Goal: Task Accomplishment & Management: Manage account settings

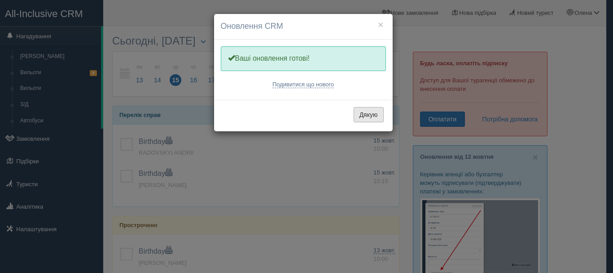
click at [371, 118] on button "Дякую" at bounding box center [369, 114] width 30 height 15
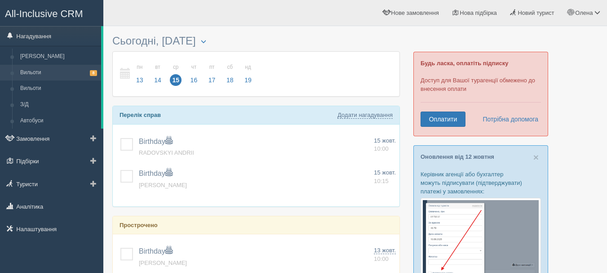
click at [37, 69] on link "Вильоти 8" at bounding box center [58, 73] width 85 height 16
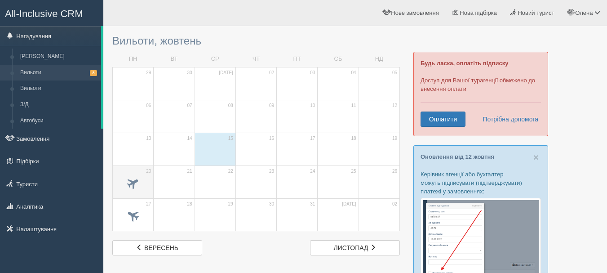
click at [127, 186] on span at bounding box center [133, 182] width 15 height 15
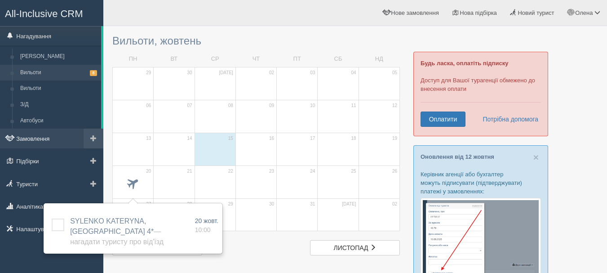
click at [31, 135] on link "Замовлення" at bounding box center [51, 138] width 103 height 20
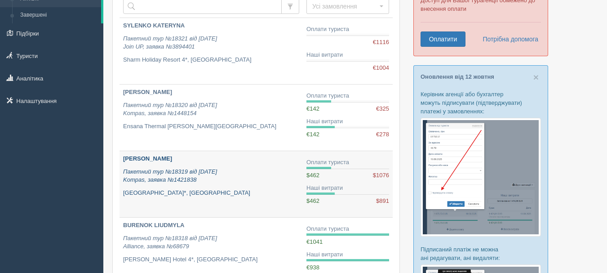
scroll to position [90, 0]
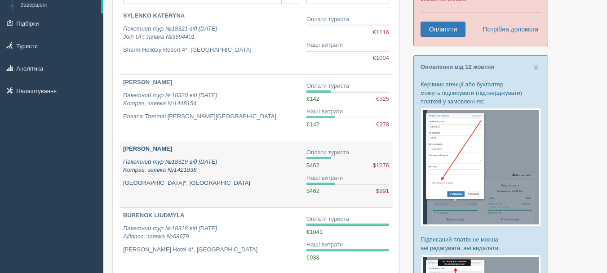
click at [166, 171] on icon "Пакетний тур №18319 від 25.08.2025 Kompas, заявка №1421838" at bounding box center [170, 165] width 94 height 15
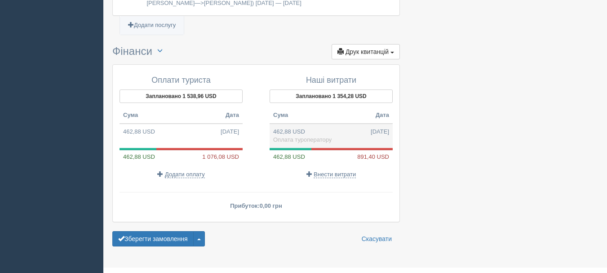
scroll to position [802, 0]
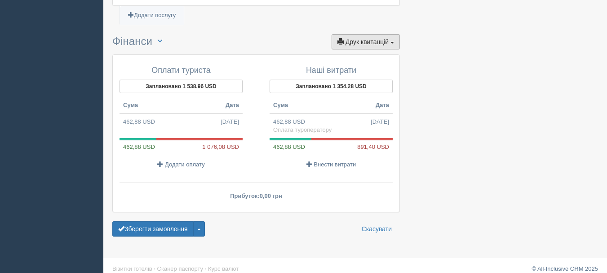
click at [349, 38] on span "Друк квитанцій" at bounding box center [366, 41] width 43 height 7
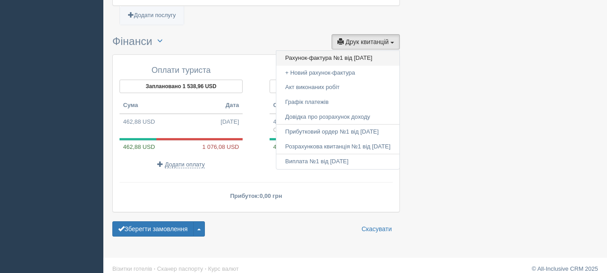
click at [312, 51] on link "Рахунок-фактура №1 від 26.08.2025" at bounding box center [337, 58] width 123 height 15
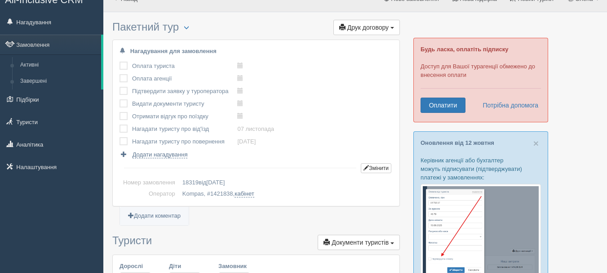
scroll to position [0, 0]
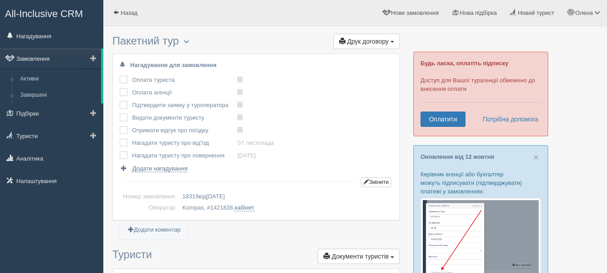
click at [42, 58] on link "Замовлення" at bounding box center [50, 58] width 101 height 20
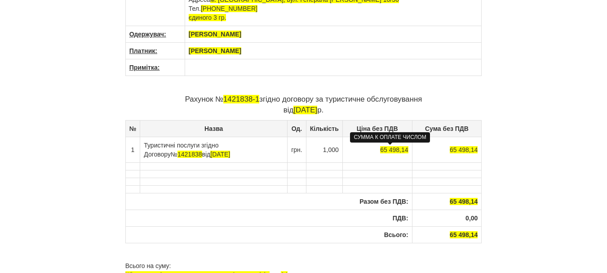
scroll to position [90, 0]
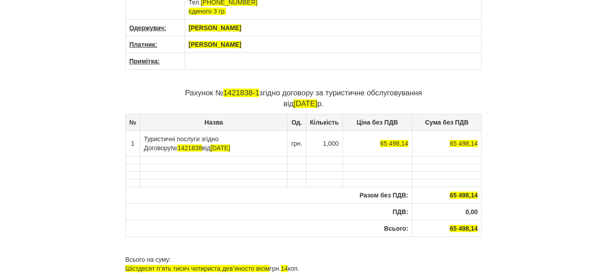
drag, startPoint x: 186, startPoint y: 44, endPoint x: 289, endPoint y: 43, distance: 102.8
click at [289, 43] on th "[PERSON_NAME]" at bounding box center [333, 44] width 297 height 17
drag, startPoint x: 223, startPoint y: 93, endPoint x: 259, endPoint y: 94, distance: 35.9
click at [259, 94] on p "Рахунок № 1421838-1 згідно договору за туристичне обслуговування від 26.08.2025…" at bounding box center [303, 99] width 356 height 22
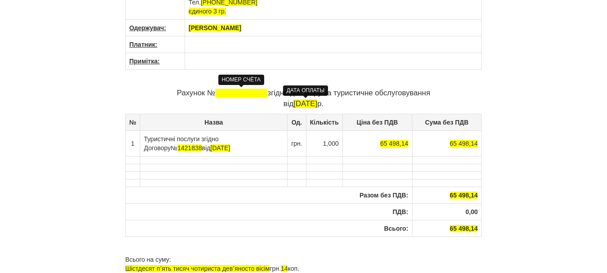
drag, startPoint x: 286, startPoint y: 100, endPoint x: 321, endPoint y: 102, distance: 34.6
click at [317, 102] on span "26.08.2025" at bounding box center [305, 103] width 24 height 9
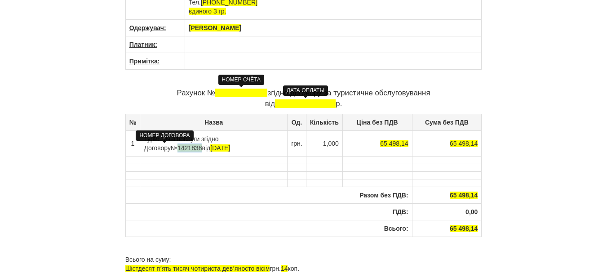
drag, startPoint x: 154, startPoint y: 148, endPoint x: 175, endPoint y: 148, distance: 21.6
click at [177, 148] on span "1421838" at bounding box center [189, 147] width 25 height 7
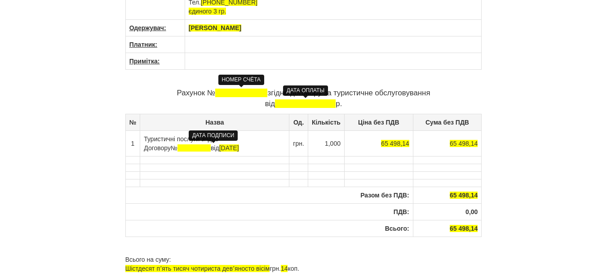
drag, startPoint x: 197, startPoint y: 148, endPoint x: 234, endPoint y: 146, distance: 37.8
click at [234, 146] on td "Туристичні послуги згідно Договору № від 25.08.2025" at bounding box center [214, 143] width 149 height 26
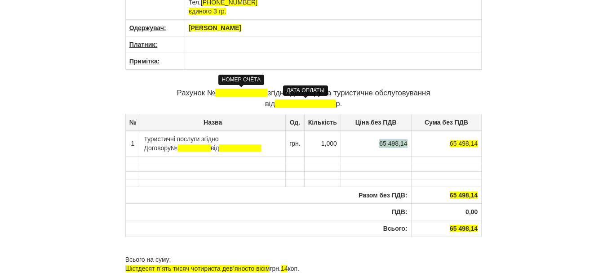
drag, startPoint x: 375, startPoint y: 144, endPoint x: 407, endPoint y: 141, distance: 32.0
click at [408, 142] on td "65 498,14" at bounding box center [375, 143] width 70 height 26
drag, startPoint x: 445, startPoint y: 143, endPoint x: 478, endPoint y: 142, distance: 33.2
click at [478, 142] on td "65 498,14" at bounding box center [445, 143] width 72 height 26
drag, startPoint x: 452, startPoint y: 195, endPoint x: 478, endPoint y: 191, distance: 26.4
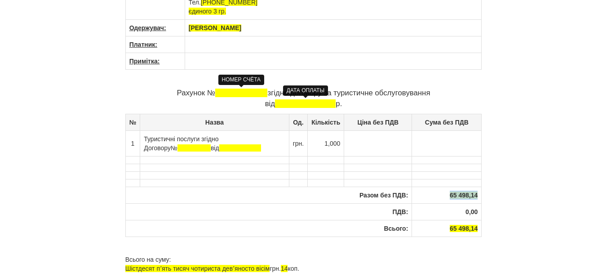
click at [478, 191] on th "65 498,14" at bounding box center [447, 194] width 70 height 17
drag, startPoint x: 447, startPoint y: 227, endPoint x: 478, endPoint y: 227, distance: 31.0
click at [478, 227] on th "65 498,14" at bounding box center [447, 228] width 70 height 17
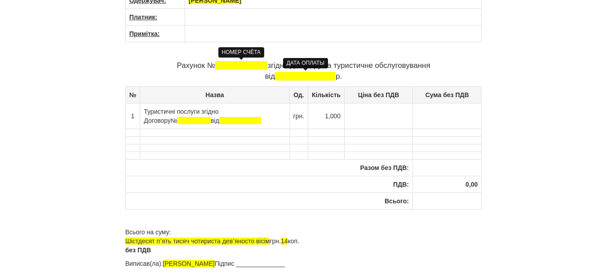
scroll to position [142, 0]
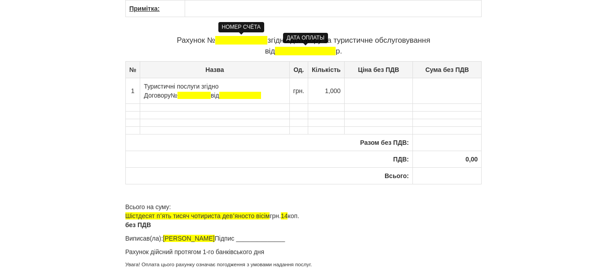
drag, startPoint x: 127, startPoint y: 215, endPoint x: 304, endPoint y: 215, distance: 176.9
click at [304, 215] on p "Всього на суму: Шістдесят пʼять тисяч чотириста девʼяносто вісім грн. 14 коп. б…" at bounding box center [303, 215] width 356 height 27
click at [130, 214] on p "Всього на суму: без ПДВ" at bounding box center [303, 215] width 356 height 27
click at [138, 213] on p "Всього на суму: без ПДВ" at bounding box center [303, 215] width 356 height 27
click at [180, 211] on p "Всього на суму: без ПДВ" at bounding box center [303, 215] width 356 height 27
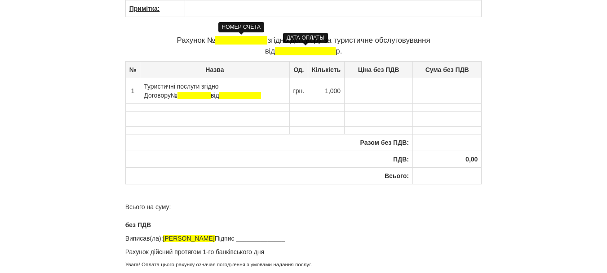
click at [180, 204] on p "Всього на суму: без ПДВ" at bounding box center [303, 215] width 356 height 27
click at [293, 205] on p "Всього на суму:________________________________________________________________…" at bounding box center [303, 215] width 356 height 27
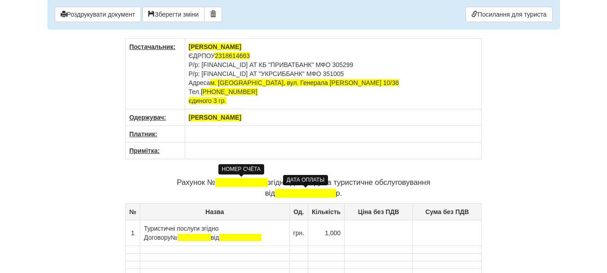
scroll to position [0, 0]
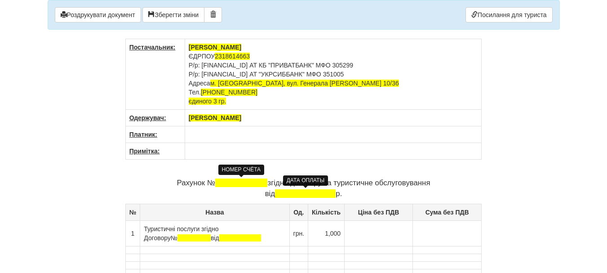
drag, startPoint x: 104, startPoint y: 12, endPoint x: 463, endPoint y: 253, distance: 432.2
click at [104, 13] on button "Роздрукувати документ" at bounding box center [98, 14] width 86 height 15
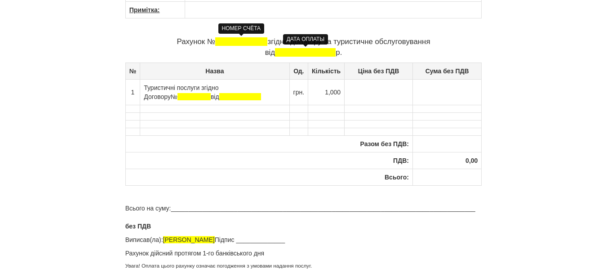
scroll to position [142, 0]
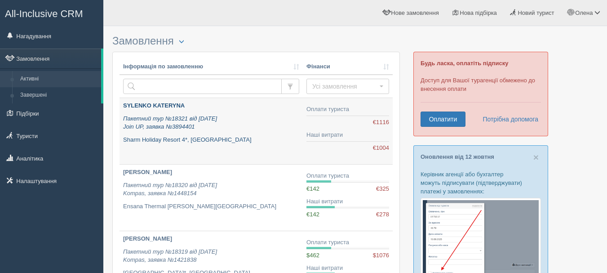
click at [204, 120] on icon "Пакетний тур №18321 від 08.10.2025 Join UP, заявка №3894401" at bounding box center [170, 122] width 94 height 15
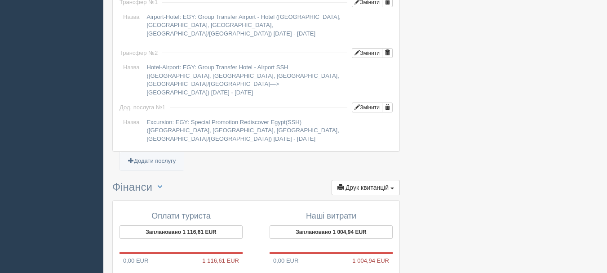
scroll to position [808, 0]
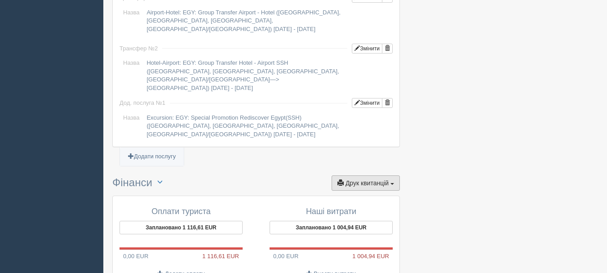
click at [374, 179] on span "Друк квитанцій" at bounding box center [366, 182] width 43 height 7
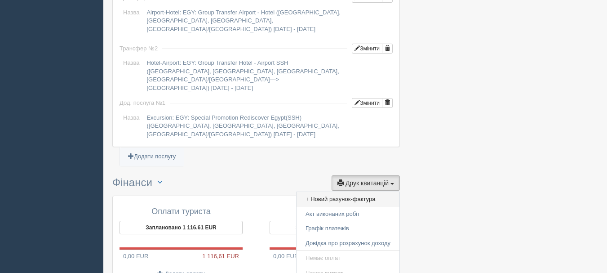
click at [339, 192] on link "+ Новий рахунок-фактура" at bounding box center [347, 199] width 103 height 15
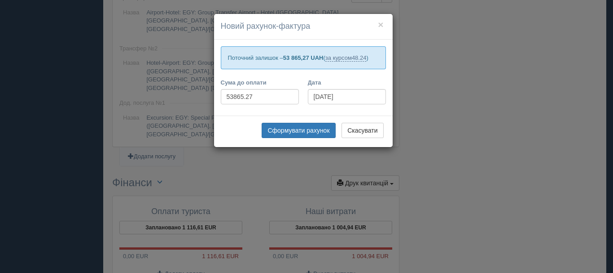
click at [437, 152] on div "× Новий рахунок-фактура Поточний залишок – 53 865,27 UAH ( за курсом 48.24 ) Су…" at bounding box center [306, 136] width 613 height 273
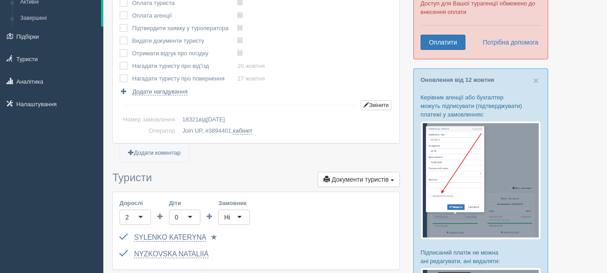
scroll to position [0, 0]
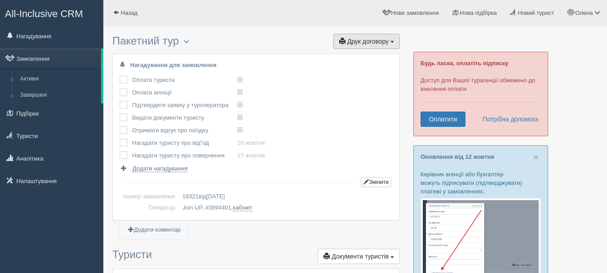
click at [364, 40] on span "Друк договору" at bounding box center [367, 41] width 41 height 7
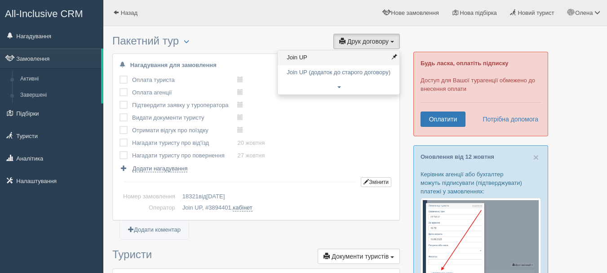
click at [300, 57] on link "Join UP" at bounding box center [338, 57] width 122 height 15
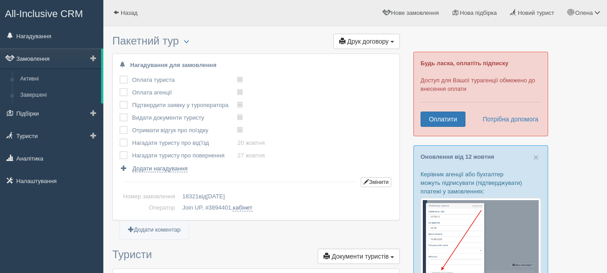
click at [41, 60] on link "Замовлення" at bounding box center [50, 58] width 101 height 20
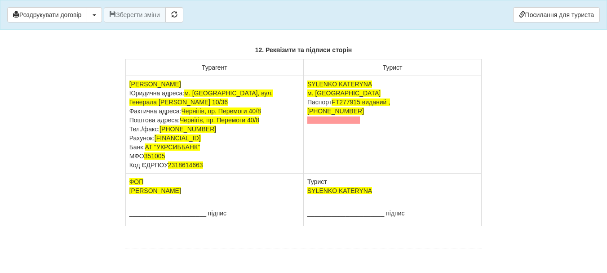
scroll to position [5567, 0]
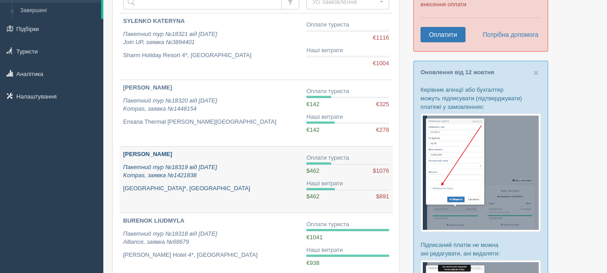
scroll to position [90, 0]
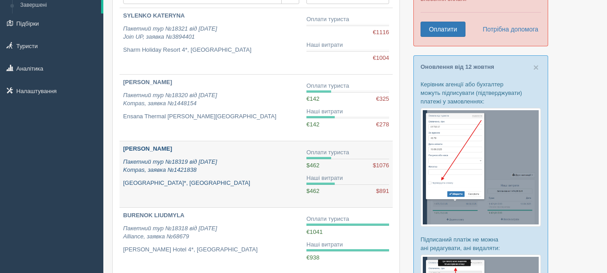
click at [168, 158] on icon "Пакетний тур №18319 від 25.08.2025 Kompas, заявка №1421838" at bounding box center [170, 165] width 94 height 15
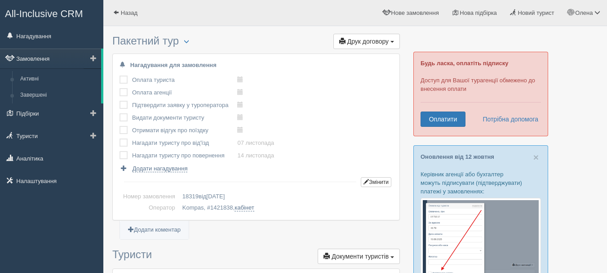
click at [37, 57] on link "Замовлення" at bounding box center [50, 58] width 101 height 20
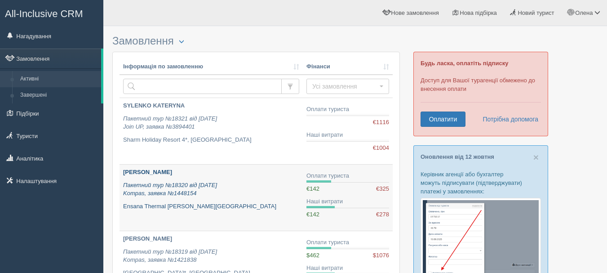
click at [169, 179] on div "[PERSON_NAME] Пакетний тур №18320 від [DATE] Kompas, заявка №1448154 Ensana The…" at bounding box center [211, 189] width 176 height 42
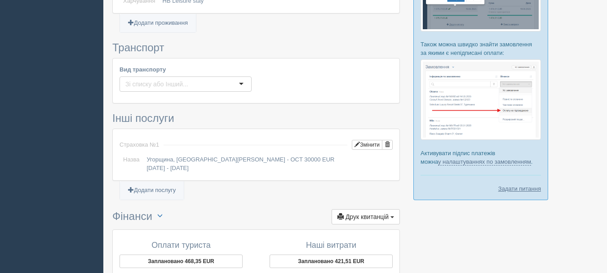
scroll to position [494, 0]
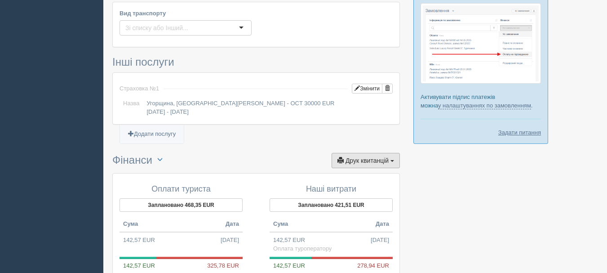
click at [357, 157] on span "Друк квитанцій" at bounding box center [366, 160] width 43 height 7
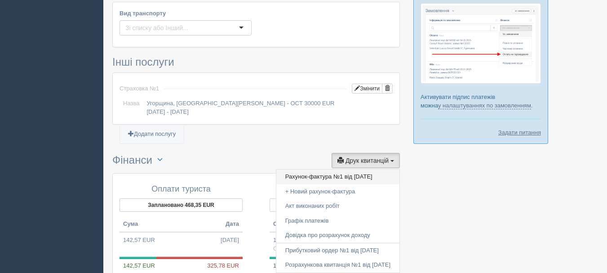
click at [300, 169] on link "Рахунок-фактура №1 від 02.10.2025" at bounding box center [337, 176] width 123 height 15
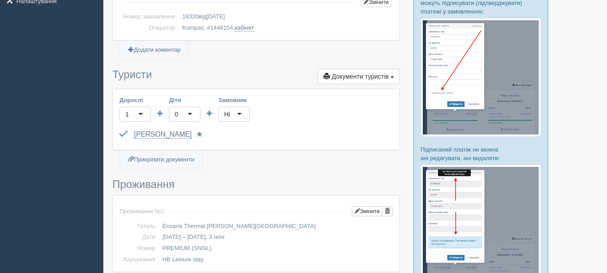
scroll to position [0, 0]
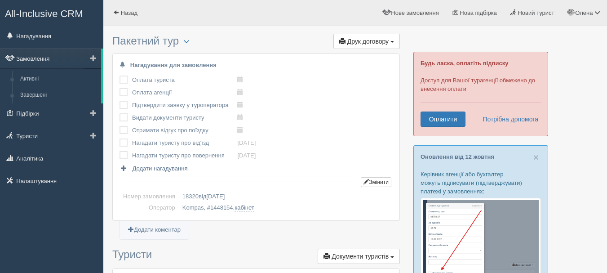
click at [31, 57] on link "Замовлення" at bounding box center [50, 58] width 101 height 20
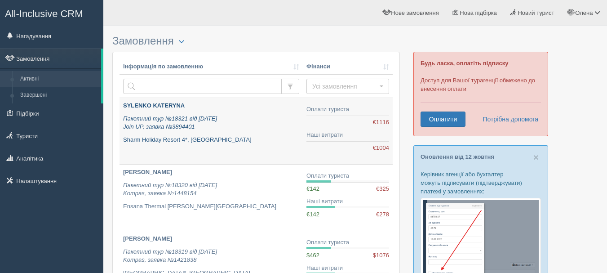
click at [170, 119] on icon "Пакетний тур №18321 від [DATE] Join UP, заявка №3894401" at bounding box center [170, 122] width 94 height 15
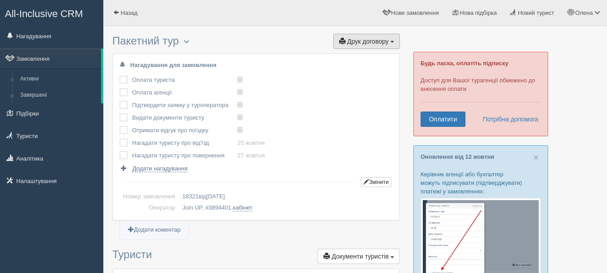
click at [385, 40] on span "Друк договору" at bounding box center [367, 41] width 41 height 7
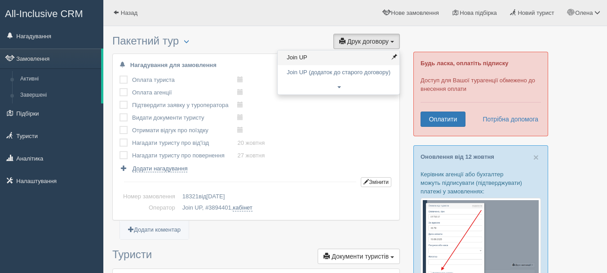
click at [312, 57] on link "Join UP" at bounding box center [338, 57] width 122 height 15
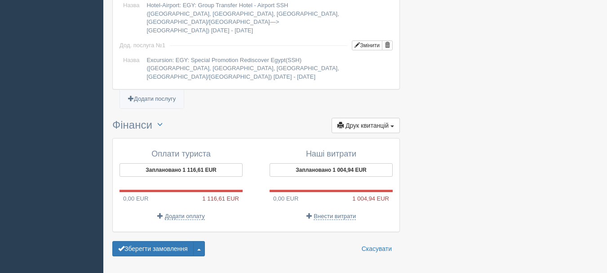
scroll to position [886, 0]
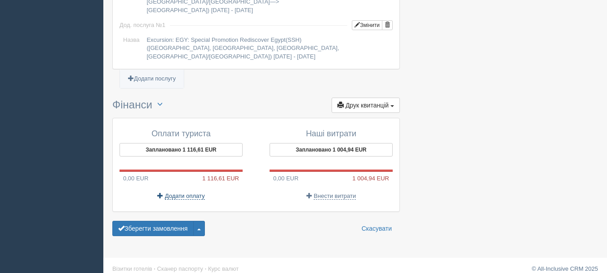
click at [179, 192] on span "Додати оплату" at bounding box center [185, 195] width 40 height 7
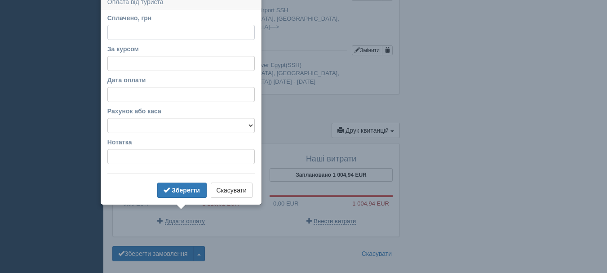
scroll to position [855, 0]
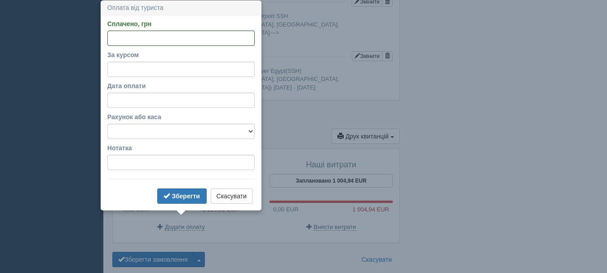
click at [157, 39] on input "Сплачено, грн" at bounding box center [180, 38] width 147 height 15
type input "53791.65"
click at [137, 69] on input "За курсом" at bounding box center [180, 69] width 147 height 15
type input "48.17"
click at [158, 96] on input "Дата оплати" at bounding box center [180, 99] width 147 height 15
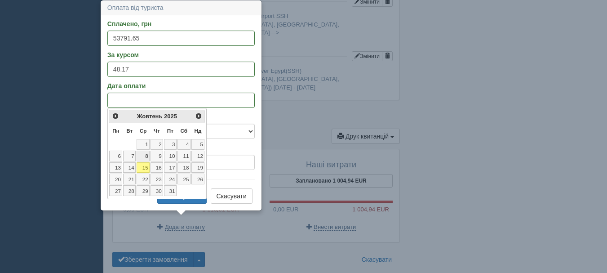
click at [147, 154] on link "8" at bounding box center [142, 155] width 13 height 11
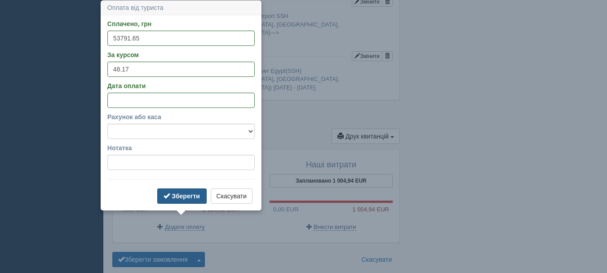
click at [173, 196] on b "Зберегти" at bounding box center [186, 195] width 28 height 7
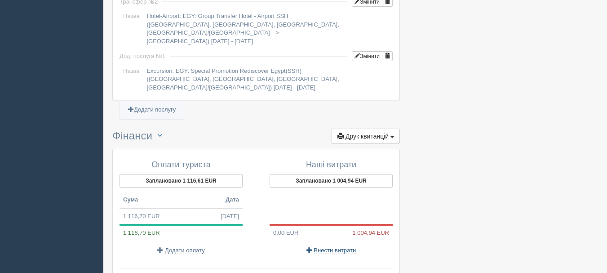
click at [332, 246] on span "Внести витрати" at bounding box center [334, 249] width 42 height 7
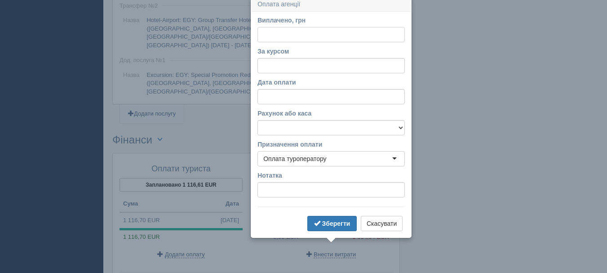
scroll to position [847, 0]
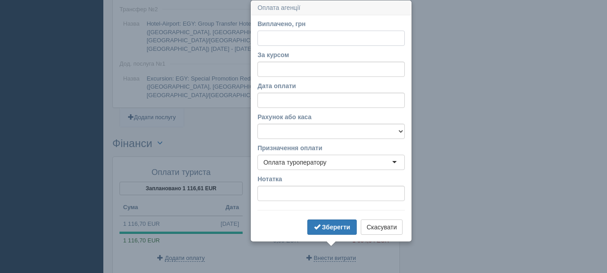
click at [279, 42] on input "Виплачено, грн" at bounding box center [330, 38] width 147 height 15
click at [282, 39] on input "Виплачено, грн" at bounding box center [330, 38] width 147 height 15
type input "48376.44"
click at [299, 67] on input "За курсом" at bounding box center [330, 69] width 147 height 15
type input "48.17"
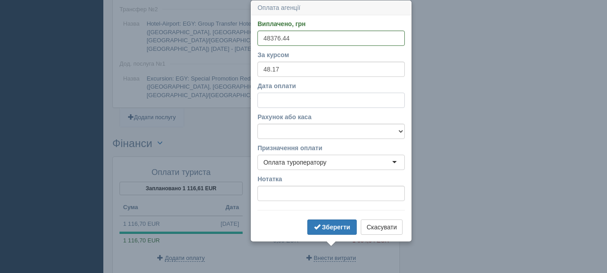
click at [289, 96] on input "Дата оплати" at bounding box center [330, 99] width 147 height 15
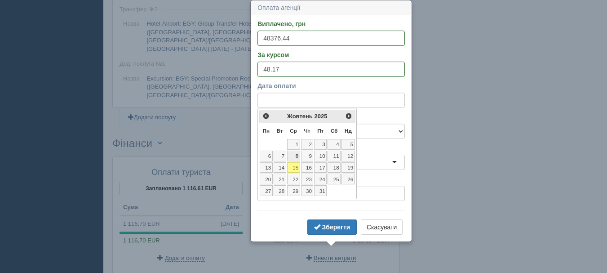
click at [296, 151] on link "8" at bounding box center [293, 155] width 13 height 11
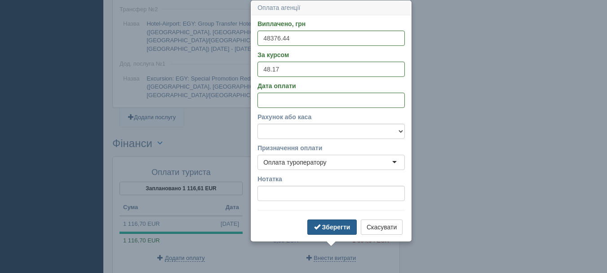
click at [336, 228] on b "Зберегти" at bounding box center [336, 226] width 28 height 7
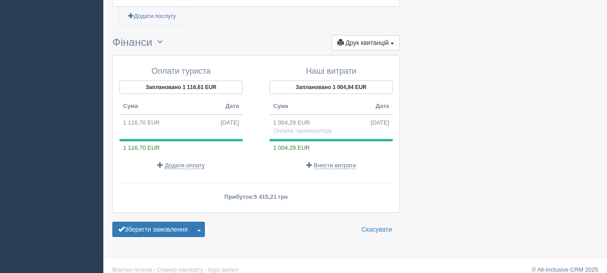
scroll to position [949, 0]
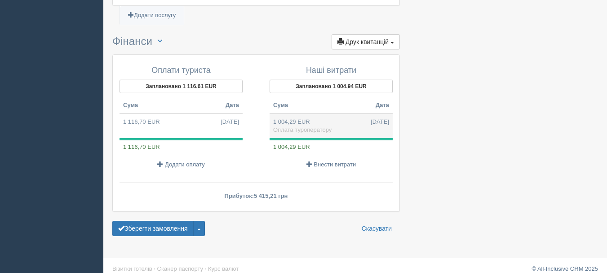
click at [296, 114] on td "1 004,29 EUR 08.10.2025 Оплата туроператору" at bounding box center [330, 126] width 123 height 24
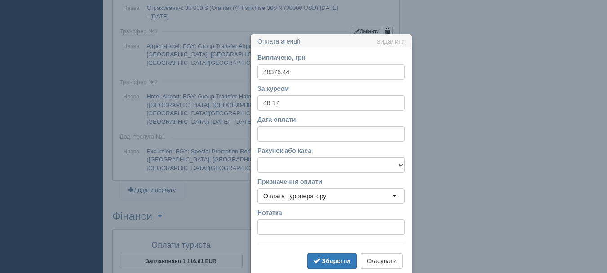
scroll to position [808, 0]
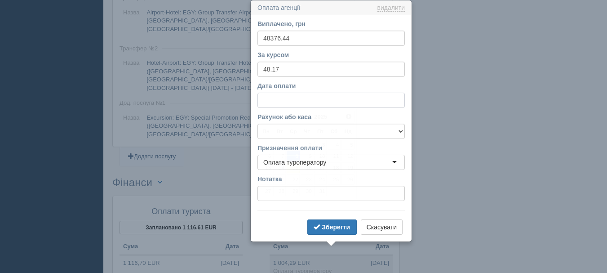
click at [277, 100] on input "Дата оплати" at bounding box center [330, 99] width 147 height 15
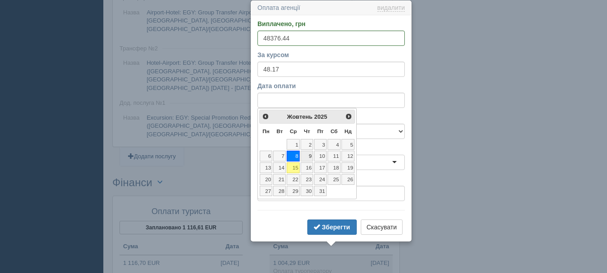
click at [308, 154] on link "9" at bounding box center [306, 155] width 13 height 11
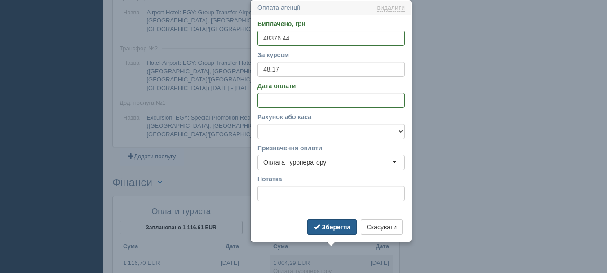
click at [339, 228] on b "Зберегти" at bounding box center [335, 226] width 28 height 7
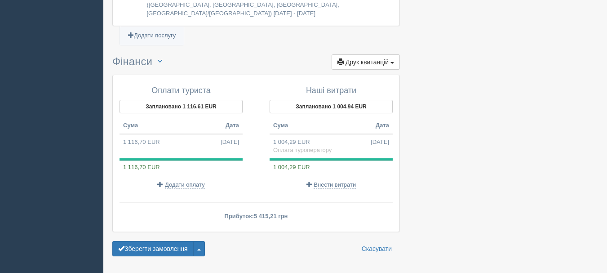
scroll to position [949, 0]
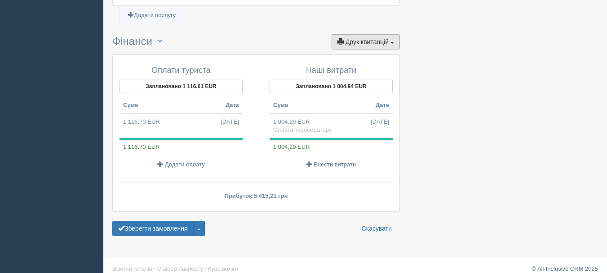
click at [356, 38] on span "Друк квитанцій" at bounding box center [366, 41] width 43 height 7
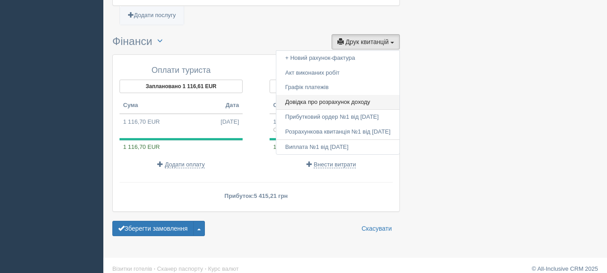
click at [330, 95] on link "Довідка про розрахунок доходу" at bounding box center [337, 102] width 123 height 15
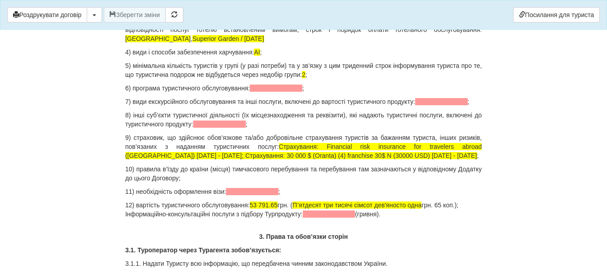
scroll to position [1033, 0]
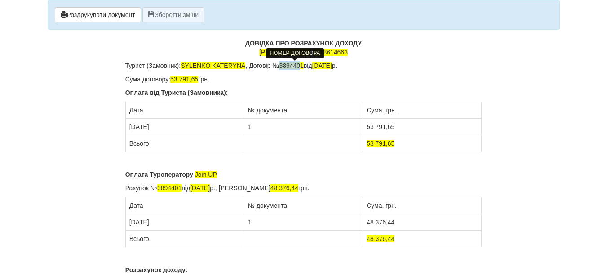
drag, startPoint x: 302, startPoint y: 65, endPoint x: 283, endPoint y: 65, distance: 19.3
click at [283, 65] on span "3894401" at bounding box center [291, 65] width 25 height 7
click at [323, 92] on p "Оплата від Туриста (Замовника):" at bounding box center [303, 92] width 356 height 9
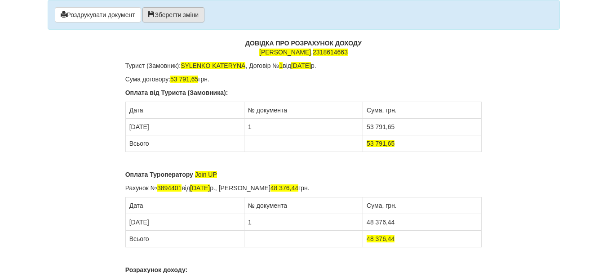
click at [177, 12] on button "Зберегти зміни" at bounding box center [173, 14] width 62 height 15
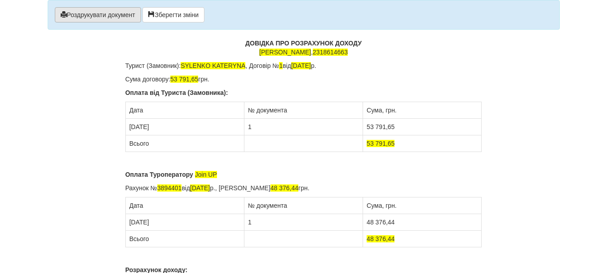
click at [102, 14] on button "Роздрукувати документ" at bounding box center [98, 14] width 86 height 15
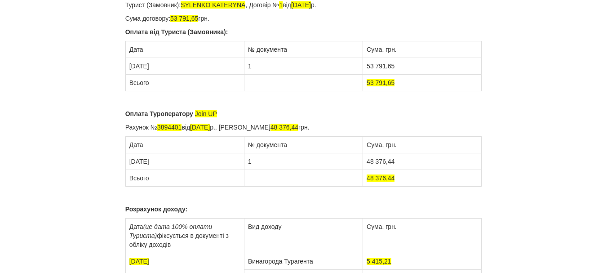
scroll to position [45, 0]
